Goal: Communication & Community: Participate in discussion

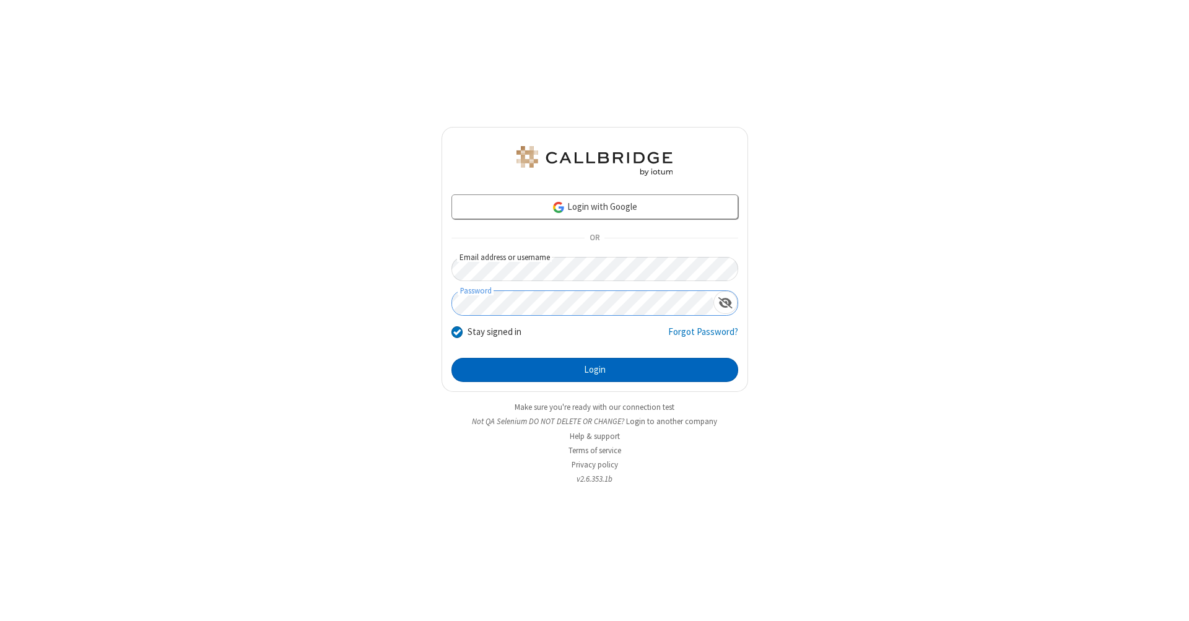
click at [595, 370] on button "Login" at bounding box center [594, 370] width 287 height 25
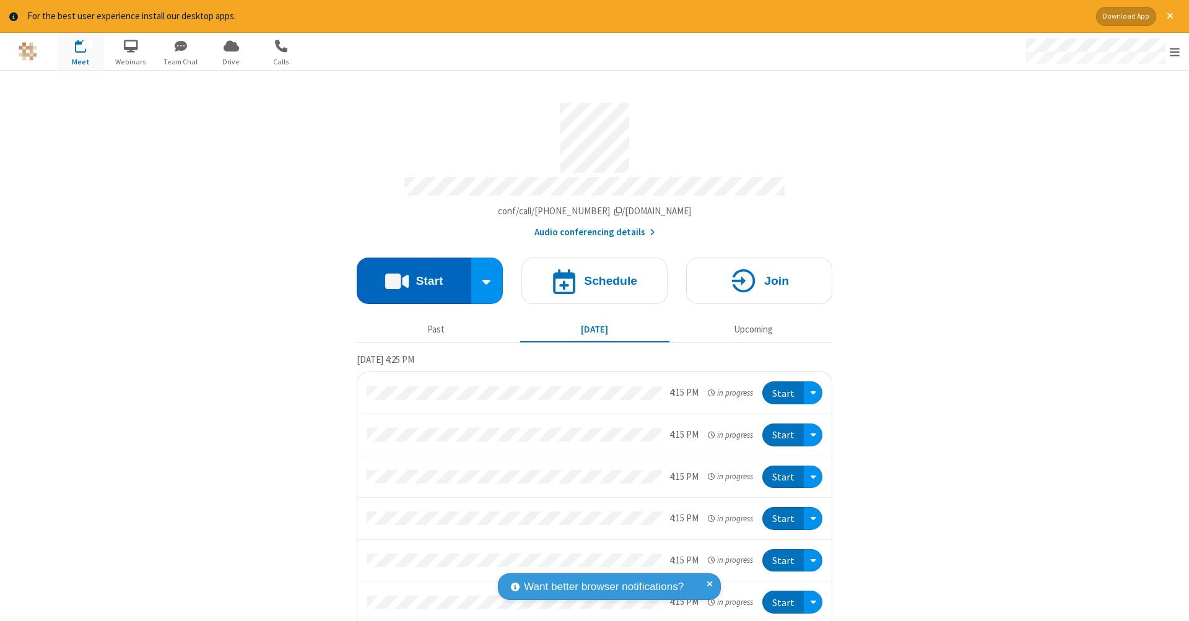
click at [409, 274] on button "Start" at bounding box center [414, 281] width 115 height 46
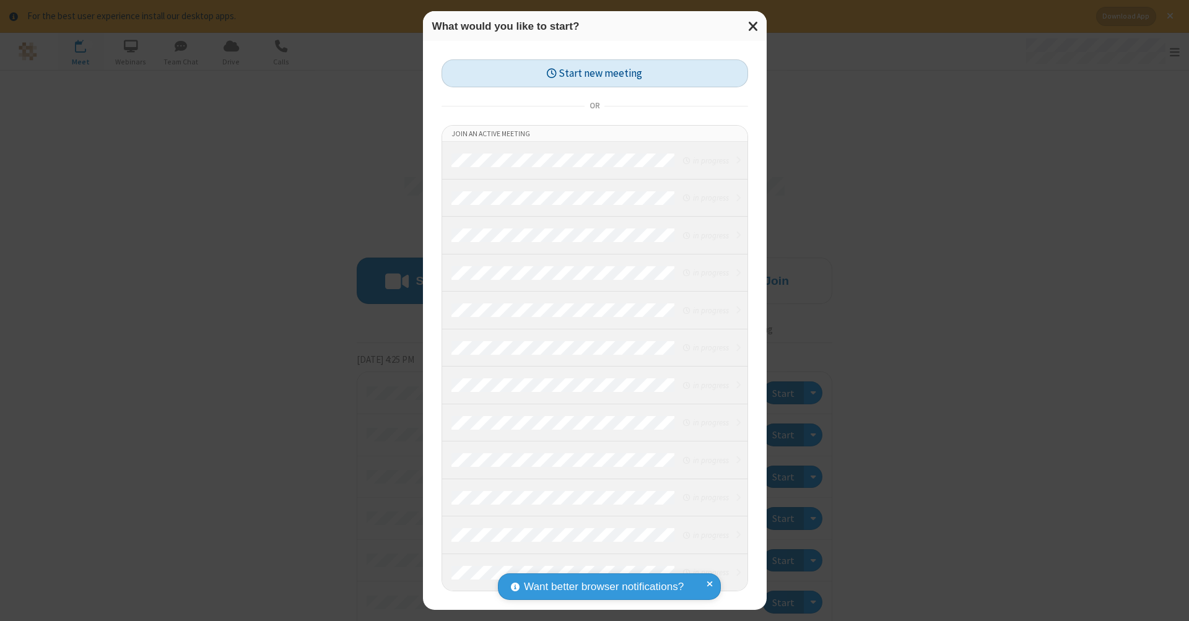
click at [595, 73] on button "Start new meeting" at bounding box center [595, 73] width 307 height 28
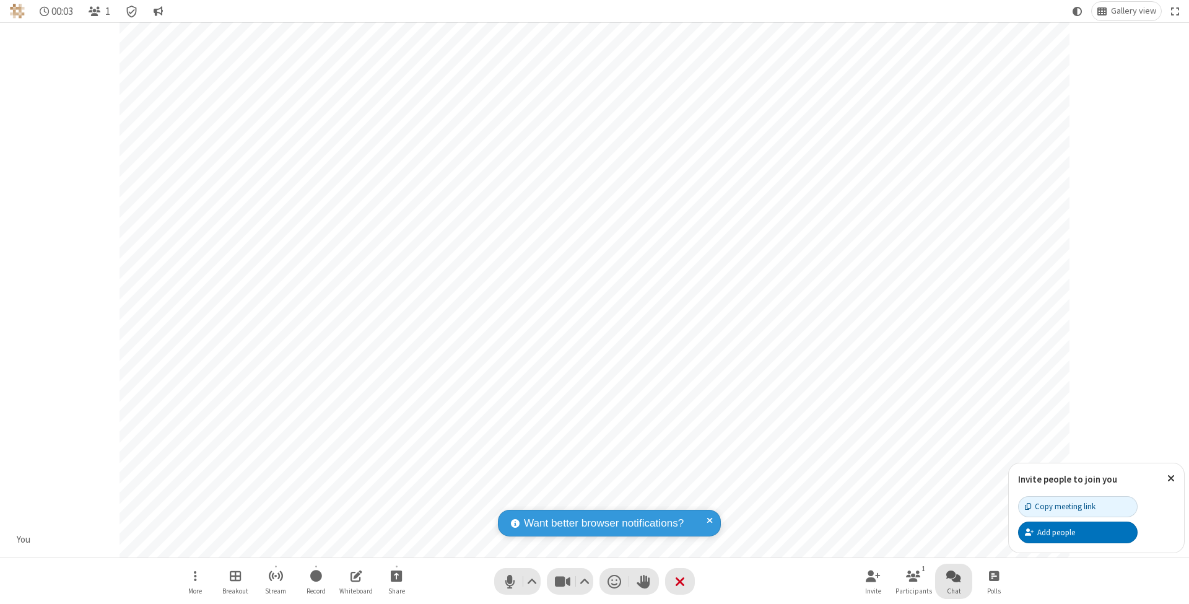
click at [953, 575] on span "Open chat" at bounding box center [953, 575] width 15 height 15
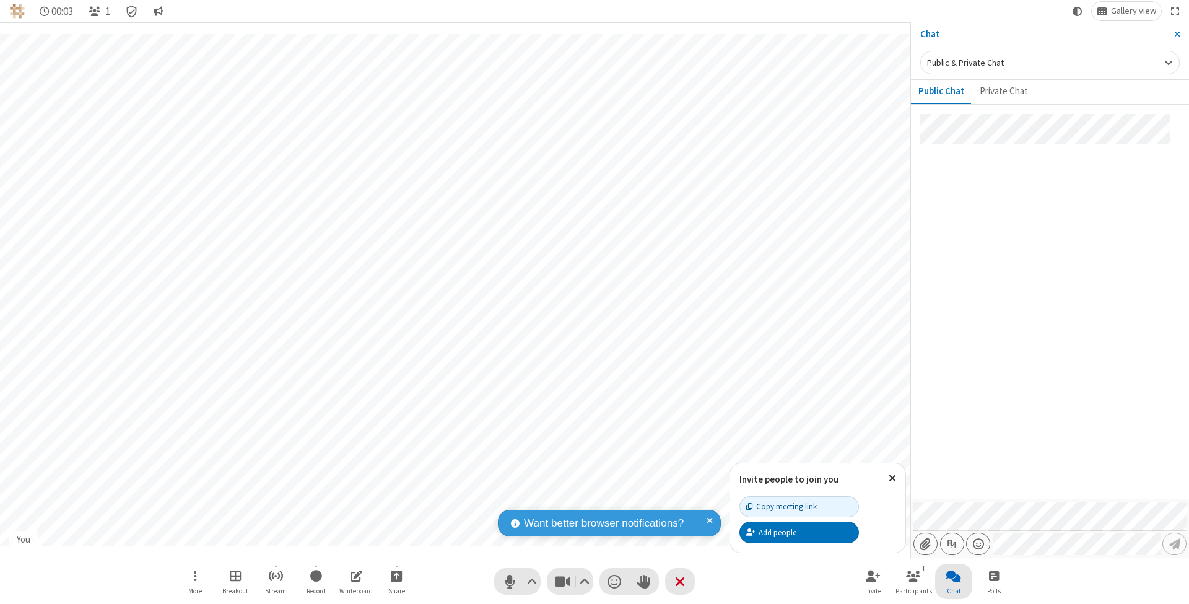
type input "C:\fakepath\doc_test.docx"
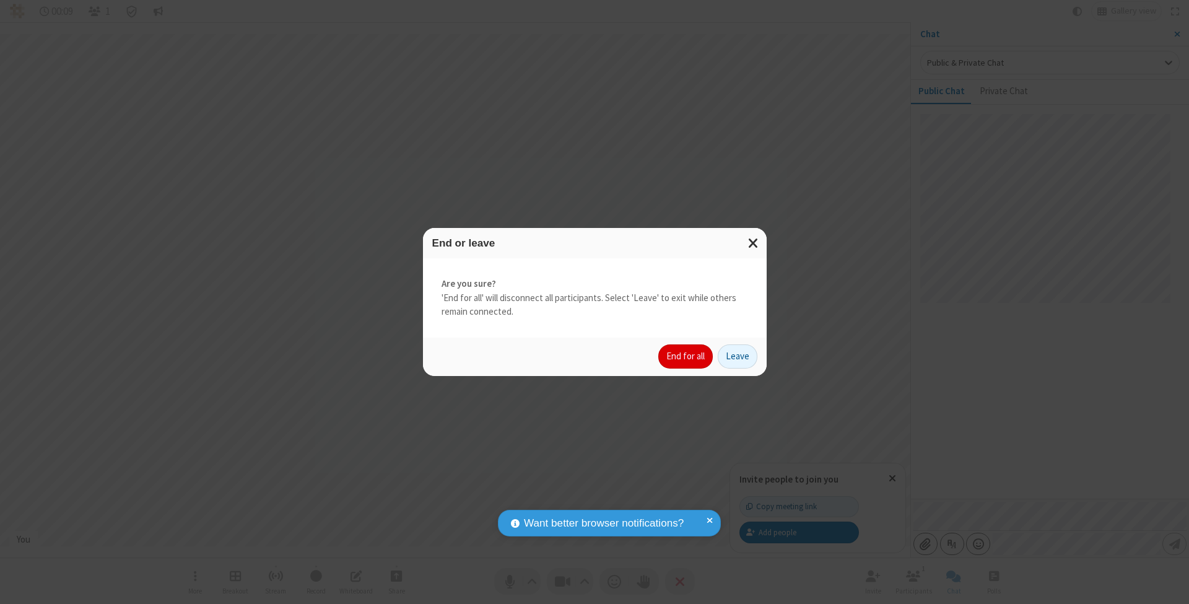
click at [686, 355] on button "End for all" at bounding box center [685, 356] width 54 height 25
